Goal: Information Seeking & Learning: Learn about a topic

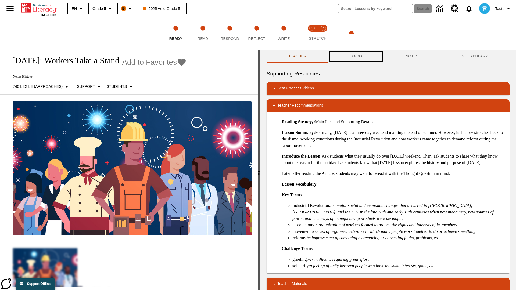
click at [356, 56] on button "TO-DO" at bounding box center [356, 56] width 56 height 13
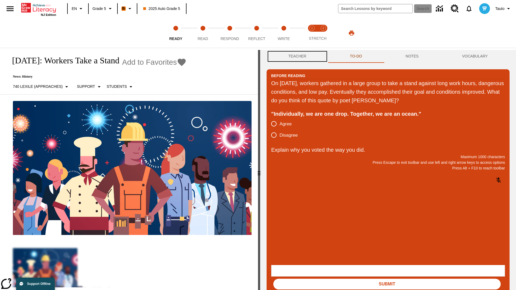
scroll to position [0, 0]
click at [297, 56] on button "Teacher" at bounding box center [297, 56] width 62 height 13
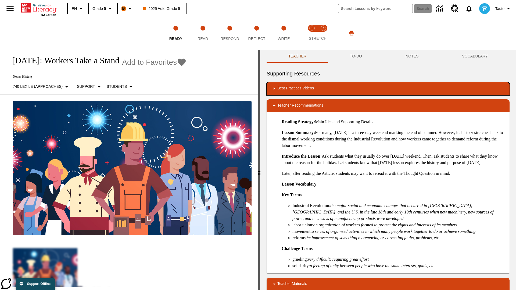
click at [388, 88] on div "Best Practices Videos" at bounding box center [388, 88] width 234 height 6
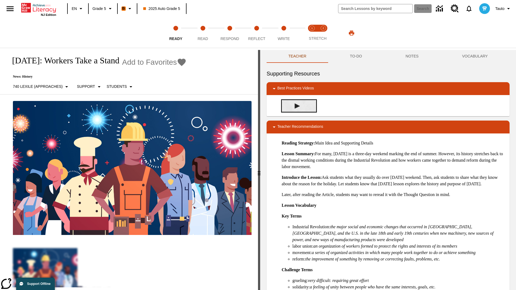
click at [297, 106] on img "Building Academic Vocabulary" at bounding box center [296, 105] width 5 height 5
click at [203, 33] on span "Read" at bounding box center [202, 37] width 10 height 10
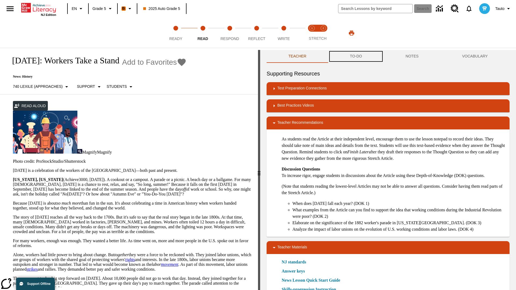
scroll to position [0, 0]
click at [356, 56] on button "TO-DO" at bounding box center [356, 56] width 56 height 13
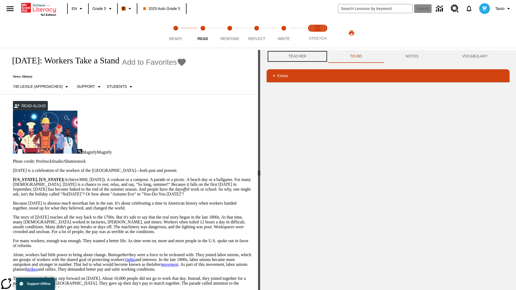
click at [297, 56] on button "Teacher" at bounding box center [297, 56] width 62 height 13
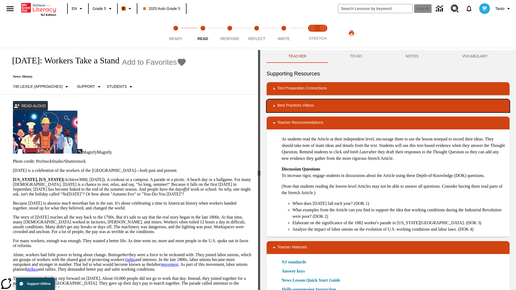
click at [388, 106] on div "Best Practices Videos" at bounding box center [388, 106] width 234 height 6
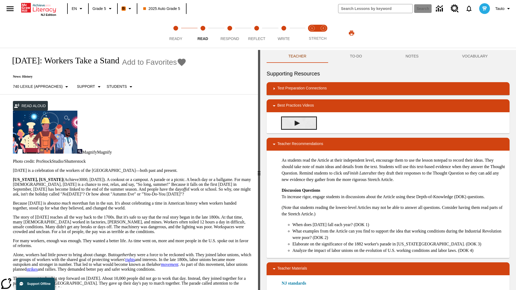
click at [297, 121] on img "Summarization" at bounding box center [296, 123] width 5 height 5
click at [312, 33] on span "Stretch Read step 1 of 2" at bounding box center [311, 37] width 7 height 10
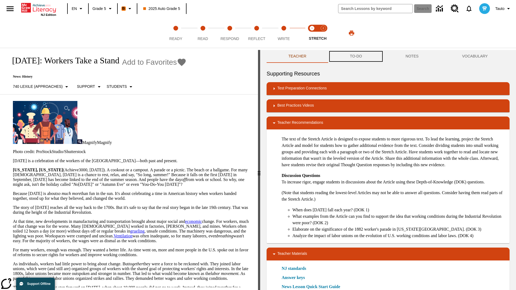
scroll to position [0, 0]
click at [356, 56] on button "TO-DO" at bounding box center [356, 56] width 56 height 13
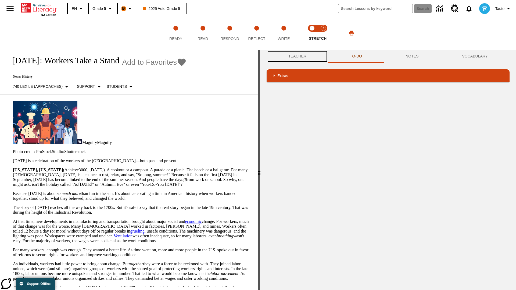
click at [297, 56] on button "Teacher" at bounding box center [297, 56] width 62 height 13
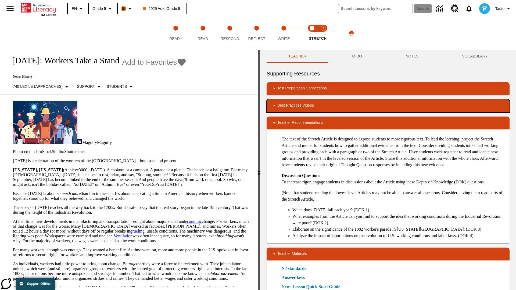
click at [388, 106] on div "Best Practices Videos" at bounding box center [388, 106] width 234 height 6
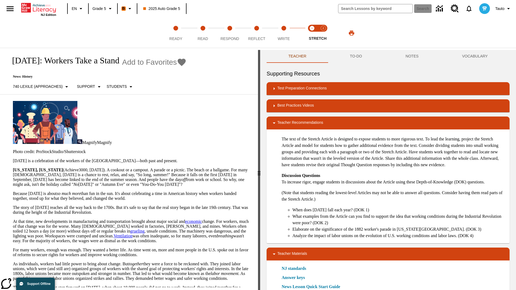
click at [297, 123] on img "Close Reading with the Stretch Article" at bounding box center [296, 123] width 5 height 5
